Goal: Task Accomplishment & Management: Manage account settings

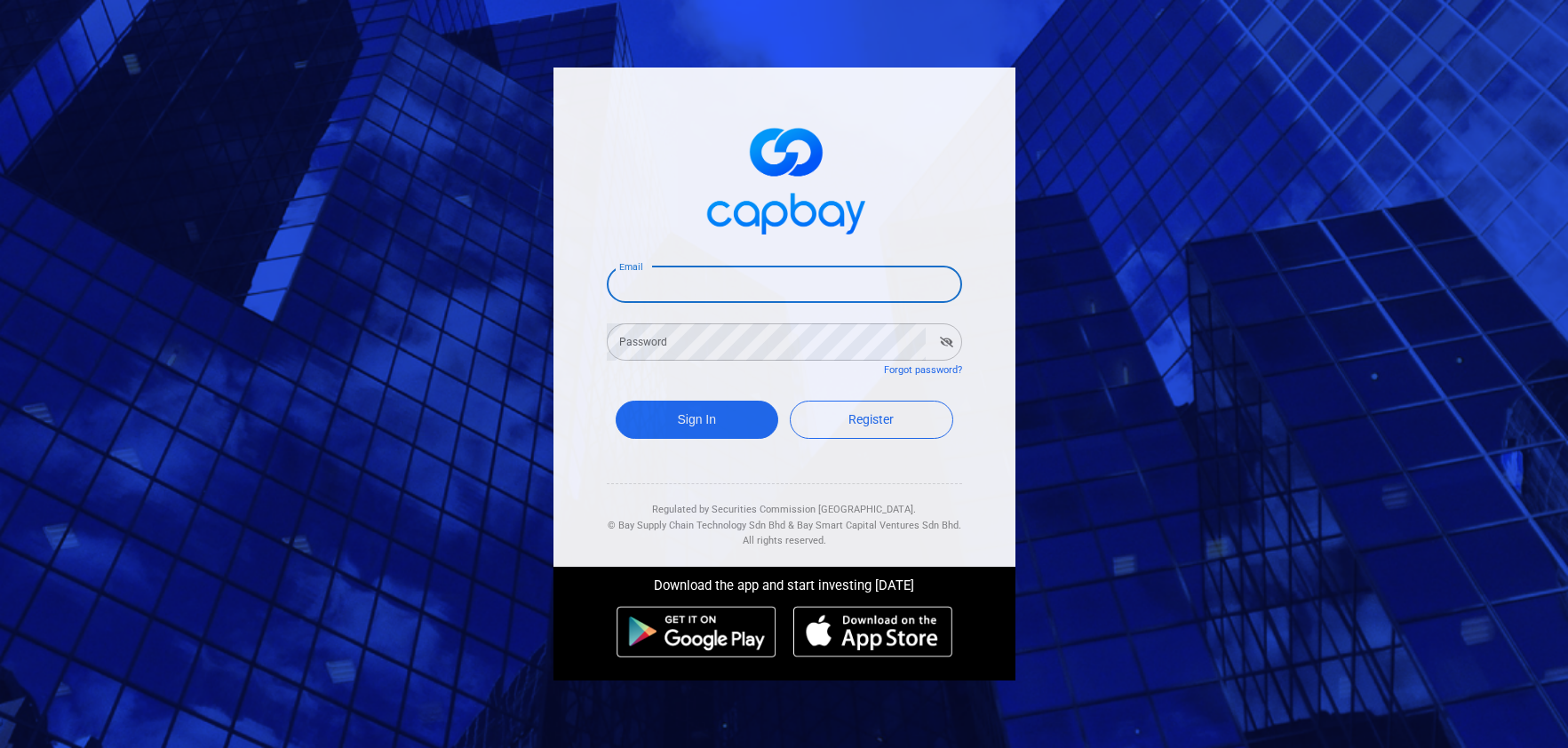
click at [800, 282] on input "Email" at bounding box center [784, 284] width 355 height 38
click at [777, 284] on input "Email" at bounding box center [784, 284] width 355 height 38
type input "[EMAIL_ADDRESS][DOMAIN_NAME]"
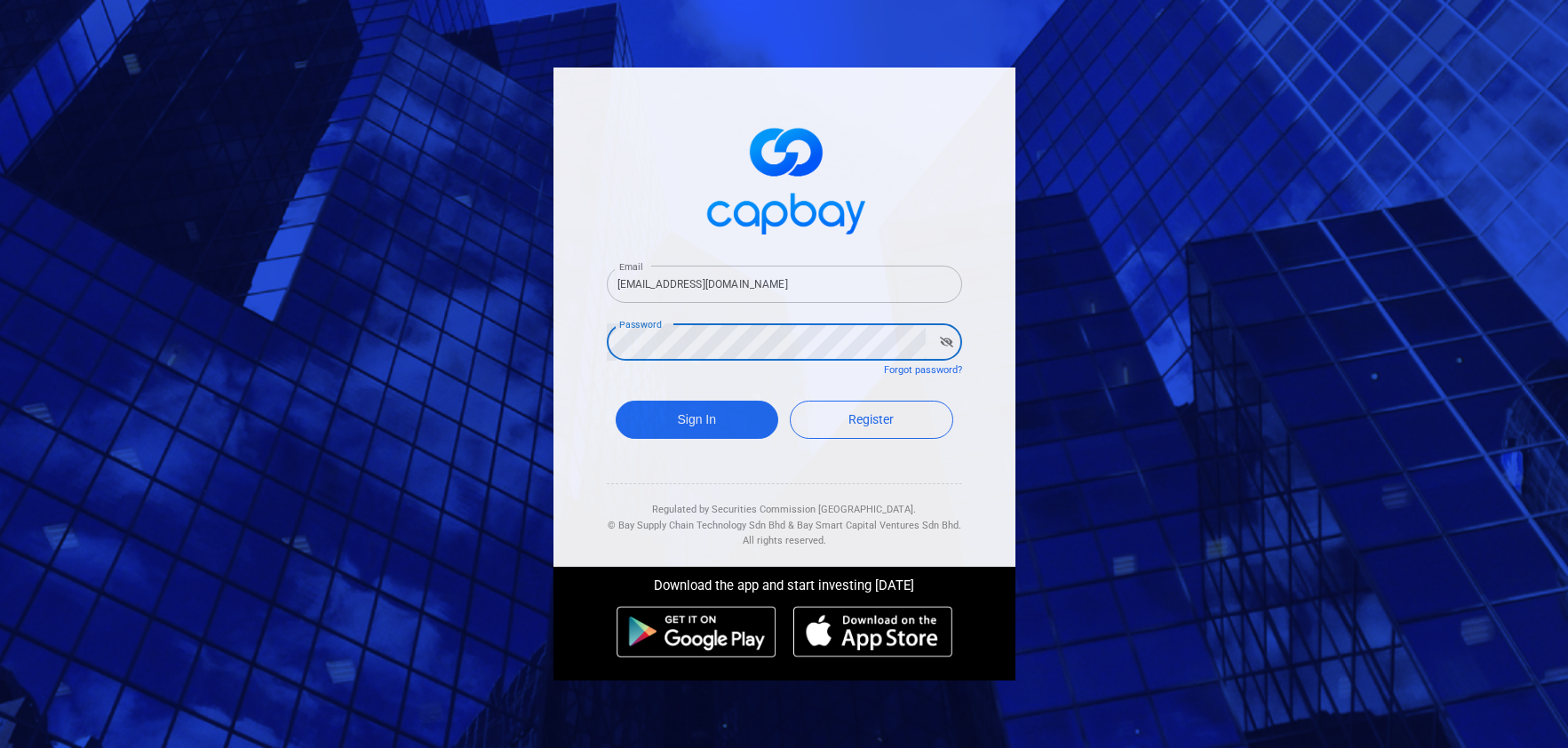
click at [616, 401] on button "Sign In" at bounding box center [697, 420] width 163 height 38
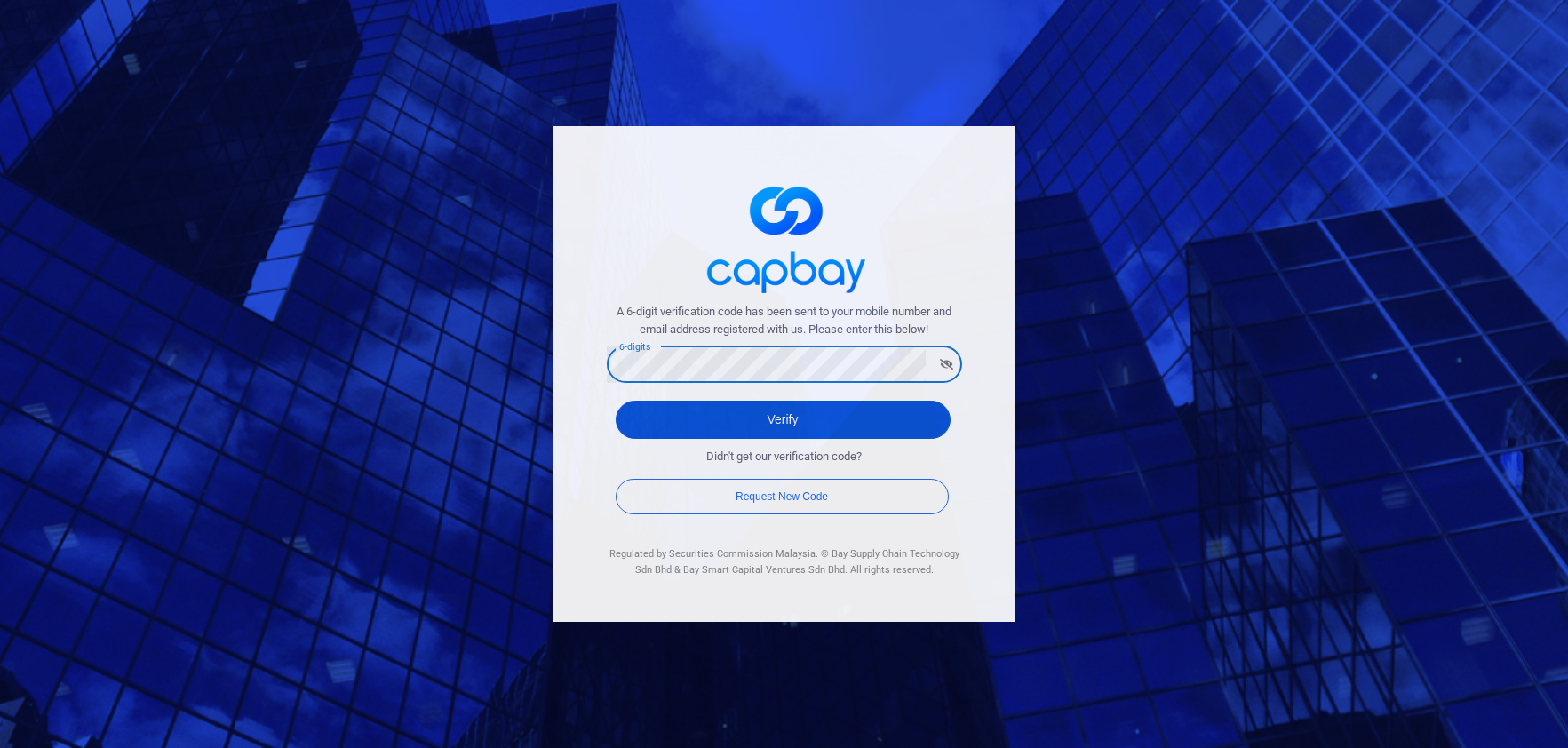
click at [723, 405] on button "Verify" at bounding box center [783, 420] width 335 height 38
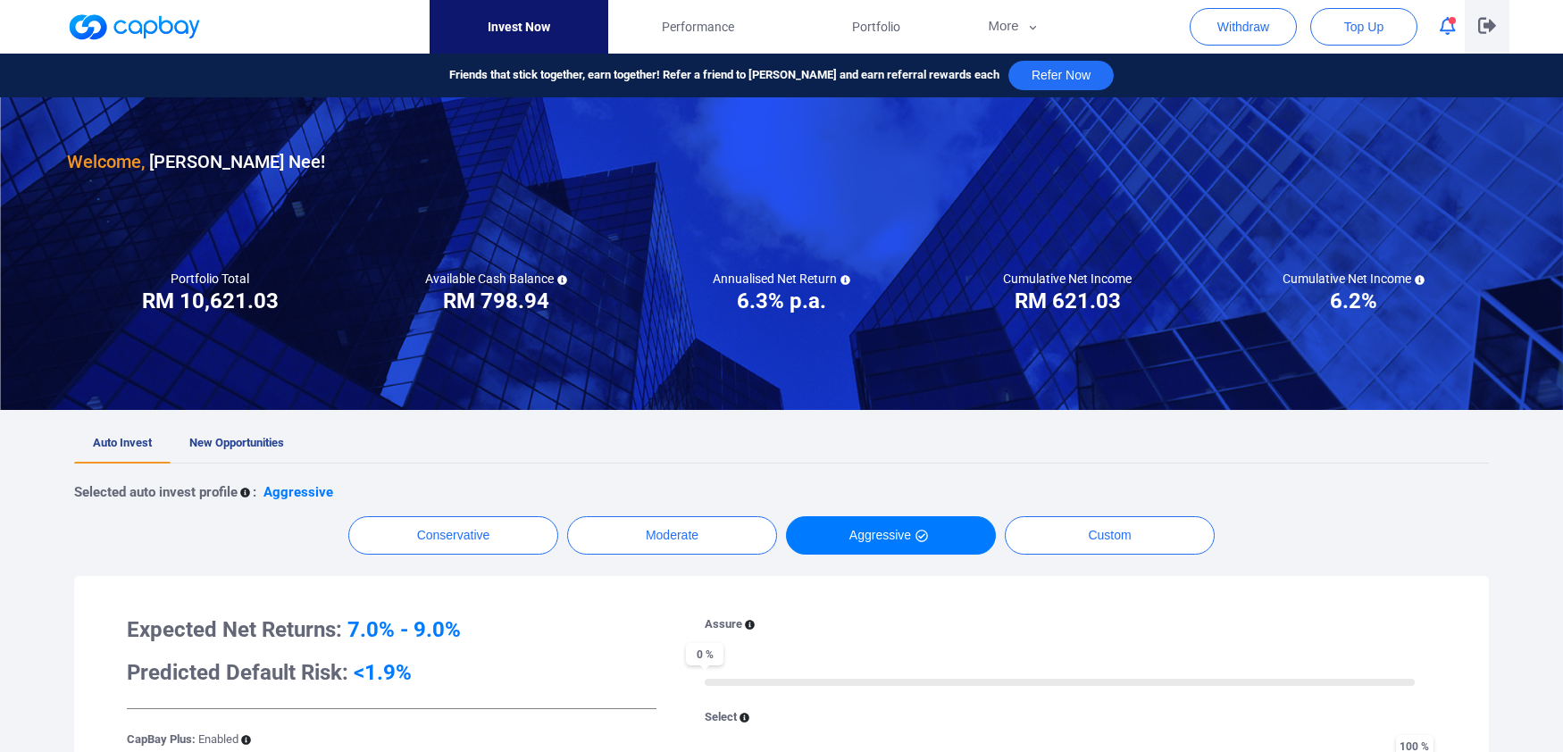
click at [1491, 15] on button "button" at bounding box center [1487, 27] width 45 height 54
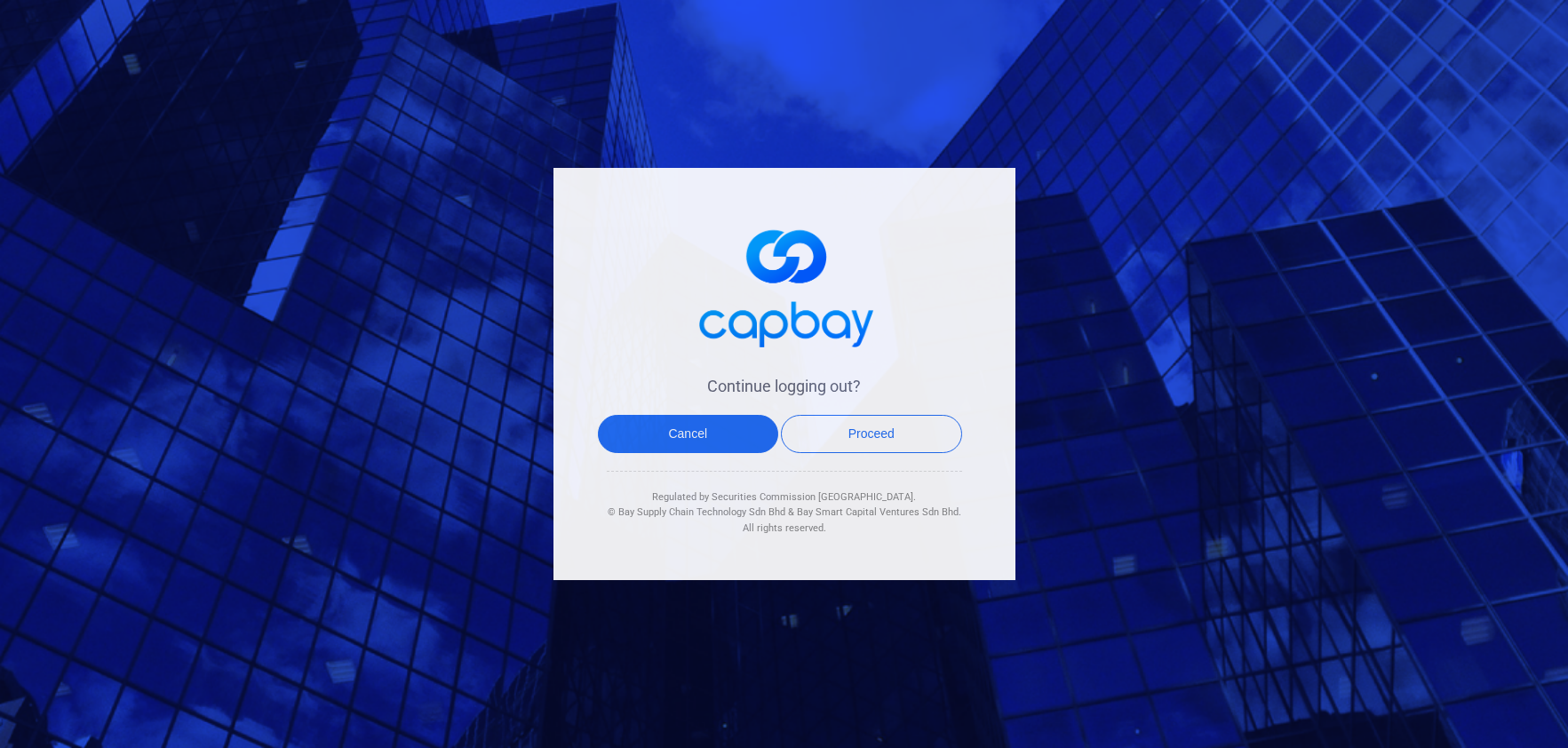
click at [726, 411] on div "Continue logging out? Cancel Proceed Regulated by Securities Commission Malaysi…" at bounding box center [784, 374] width 462 height 413
click at [724, 426] on button "Cancel" at bounding box center [688, 434] width 181 height 38
